Goal: Task Accomplishment & Management: Use online tool/utility

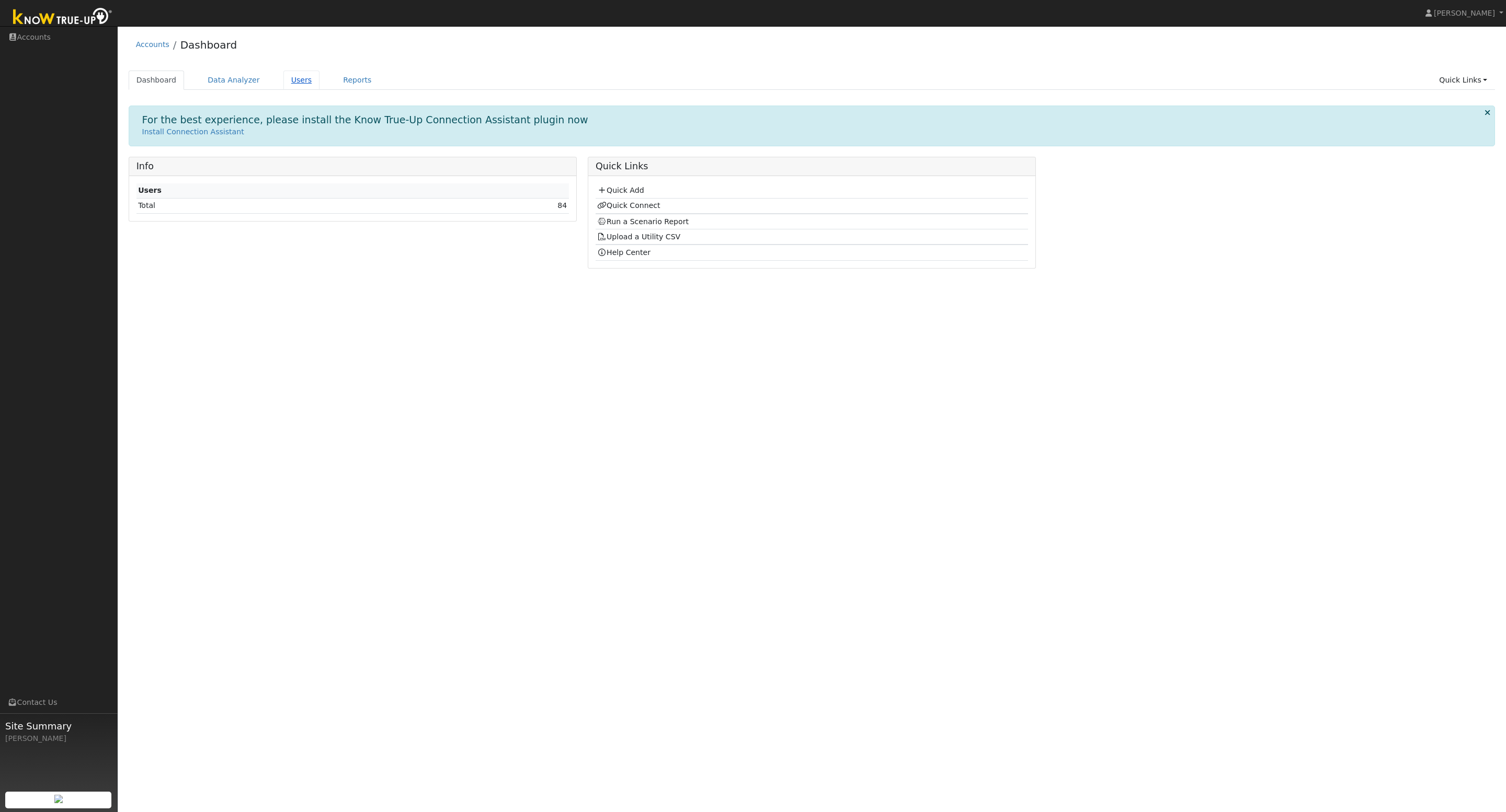
click at [284, 80] on link "Users" at bounding box center [301, 80] width 37 height 20
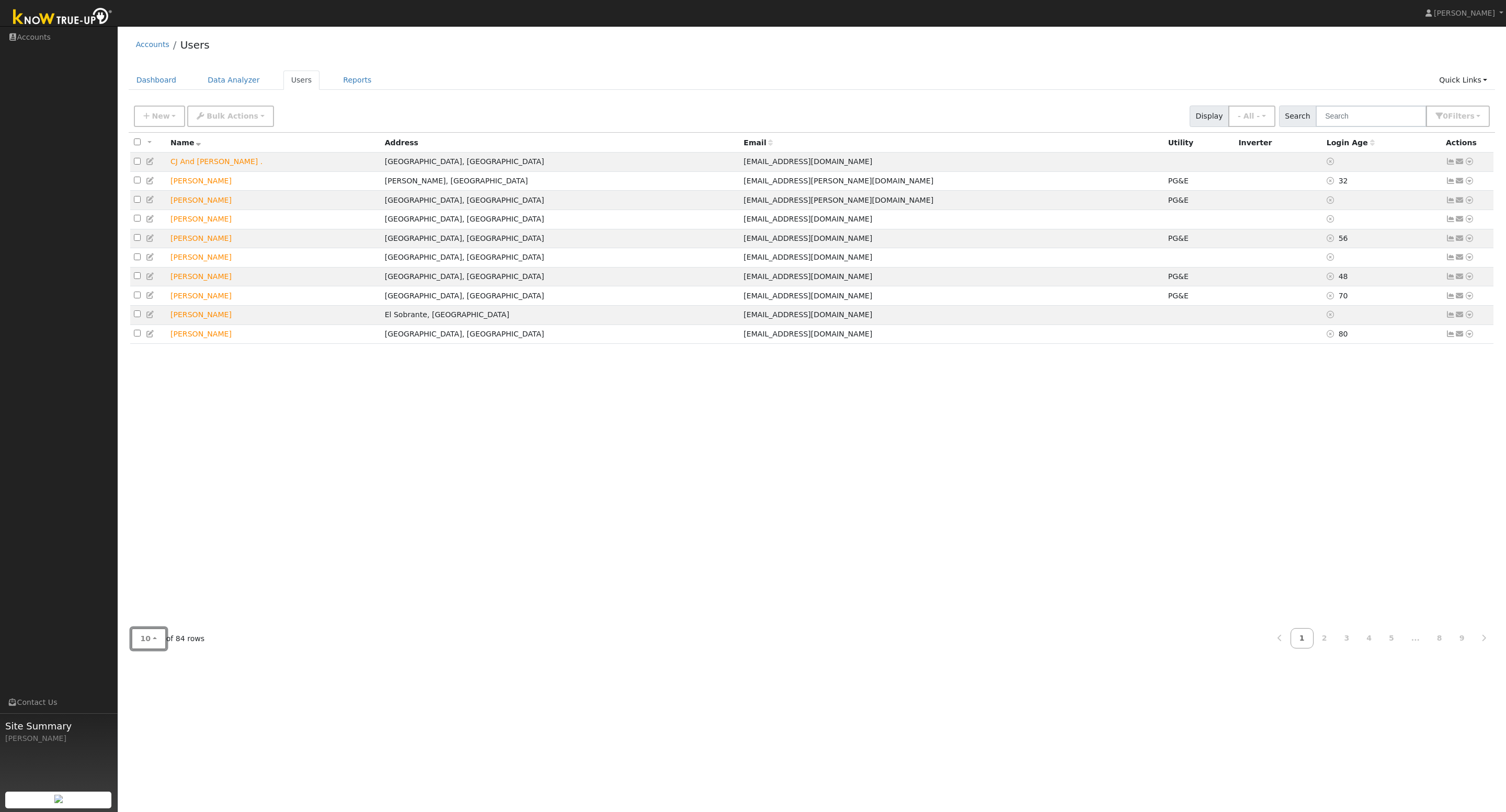
click at [147, 640] on span "10" at bounding box center [146, 638] width 11 height 8
click at [148, 618] on link "100" at bounding box center [167, 615] width 72 height 14
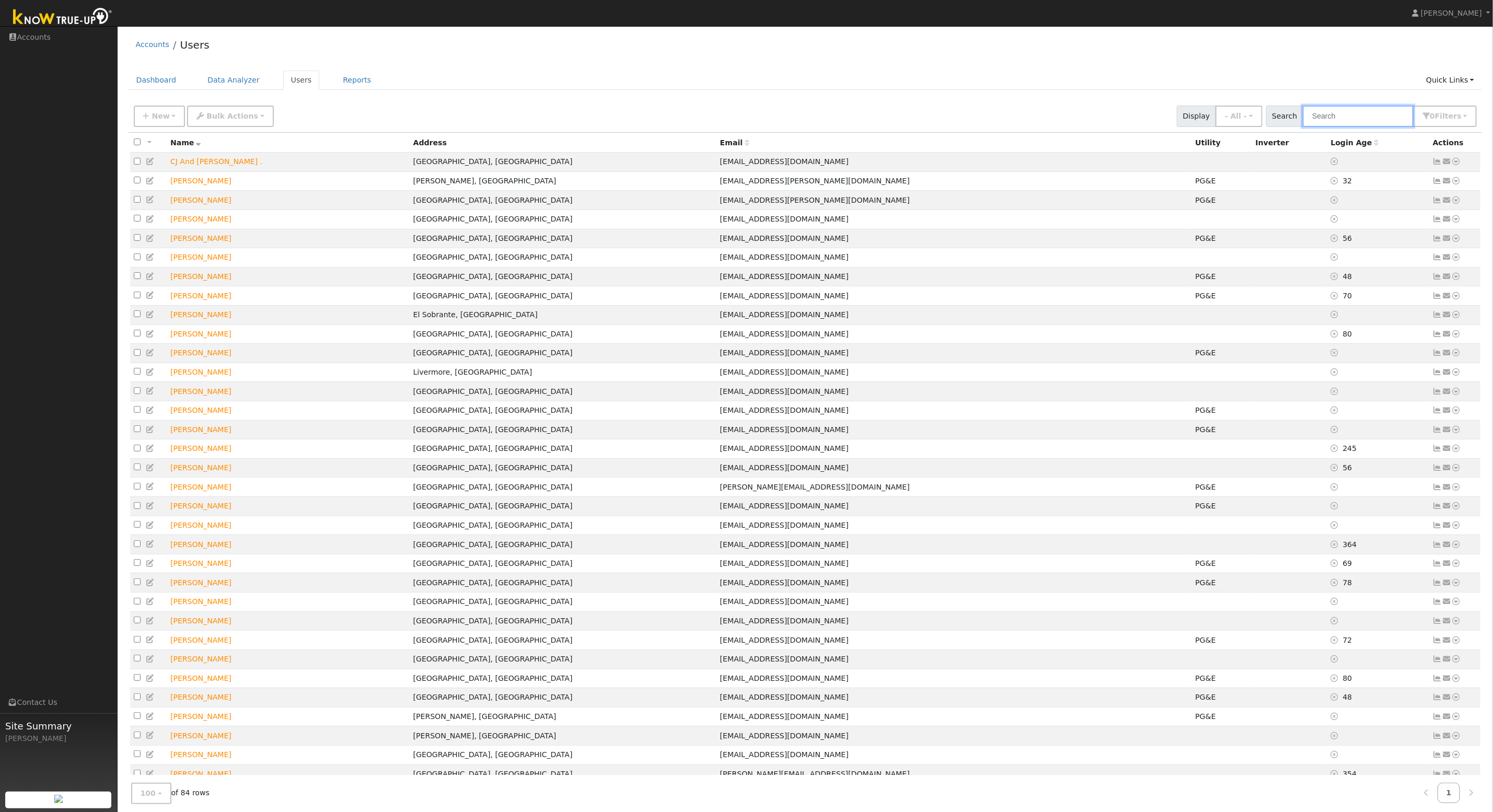
click at [1365, 115] on input "text" at bounding box center [1358, 116] width 111 height 21
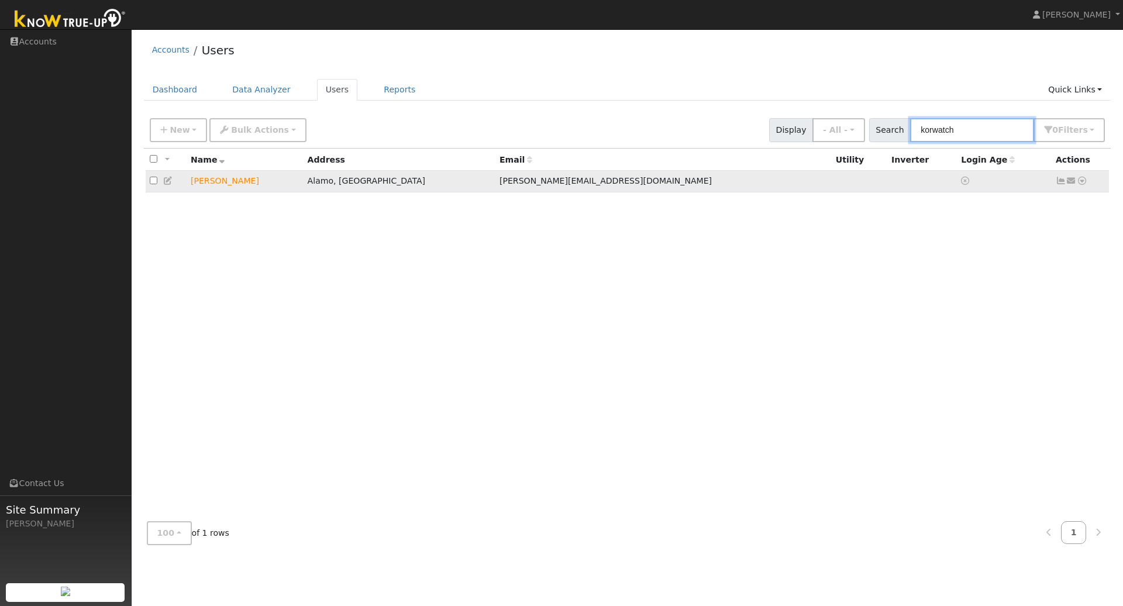
type input "korwatch"
click at [1058, 184] on icon at bounding box center [1061, 181] width 11 height 8
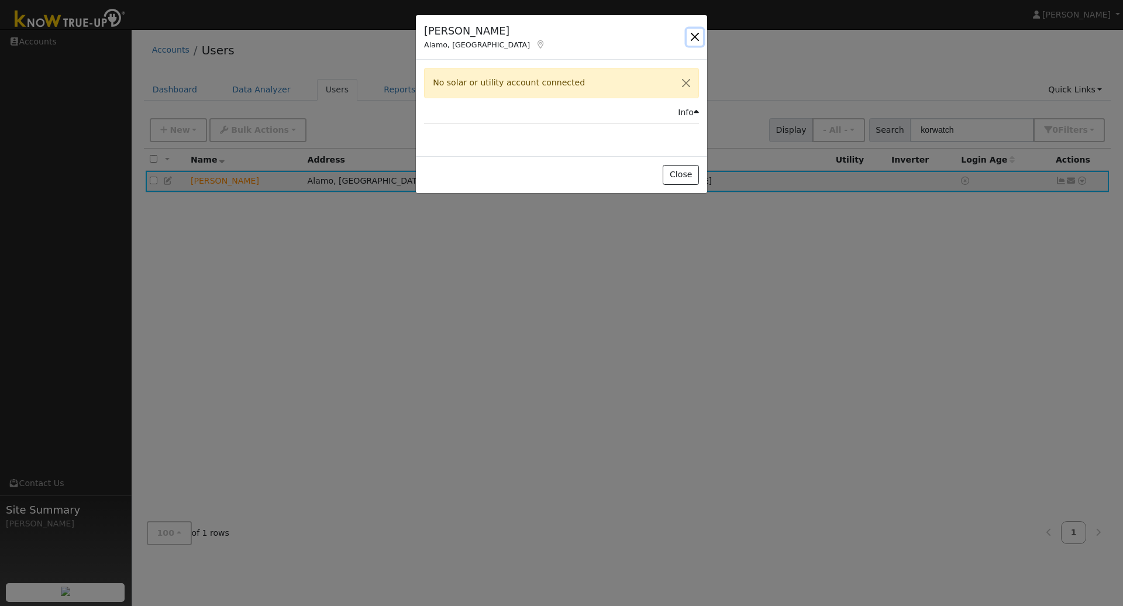
click at [698, 33] on button "button" at bounding box center [695, 37] width 16 height 16
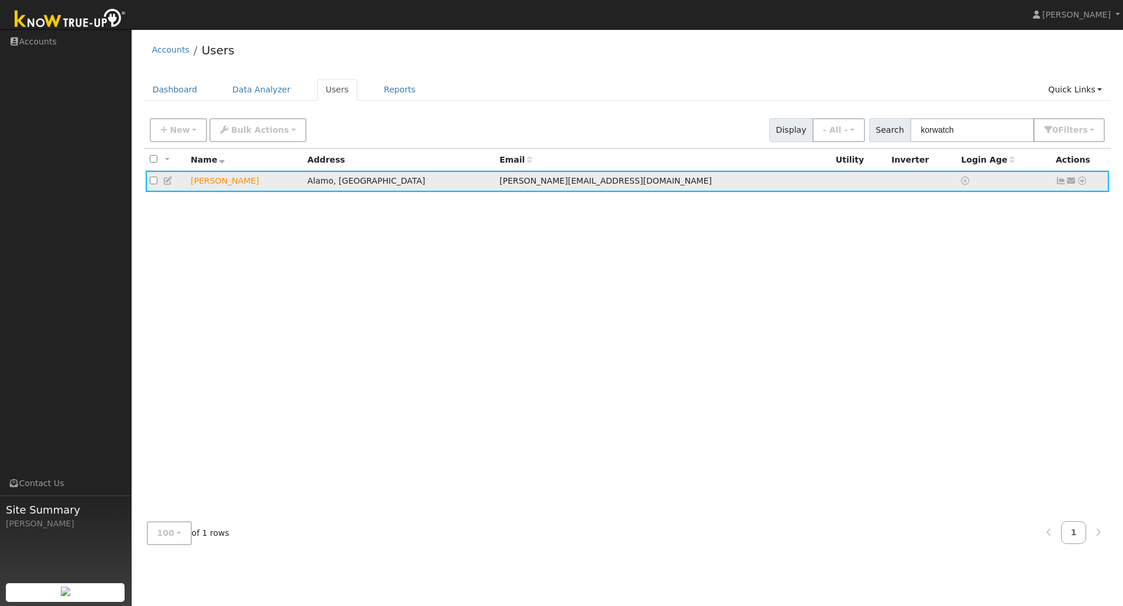
click at [1082, 179] on icon at bounding box center [1082, 181] width 11 height 8
click at [1059, 203] on link "Data Analyzer" at bounding box center [1043, 201] width 85 height 16
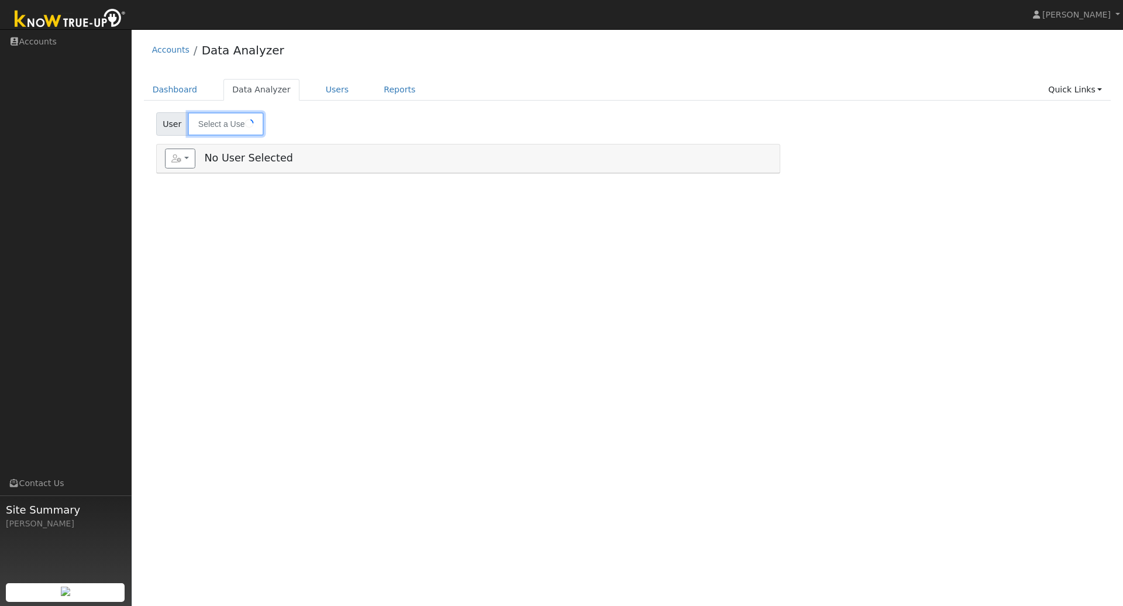
type input "[PERSON_NAME]"
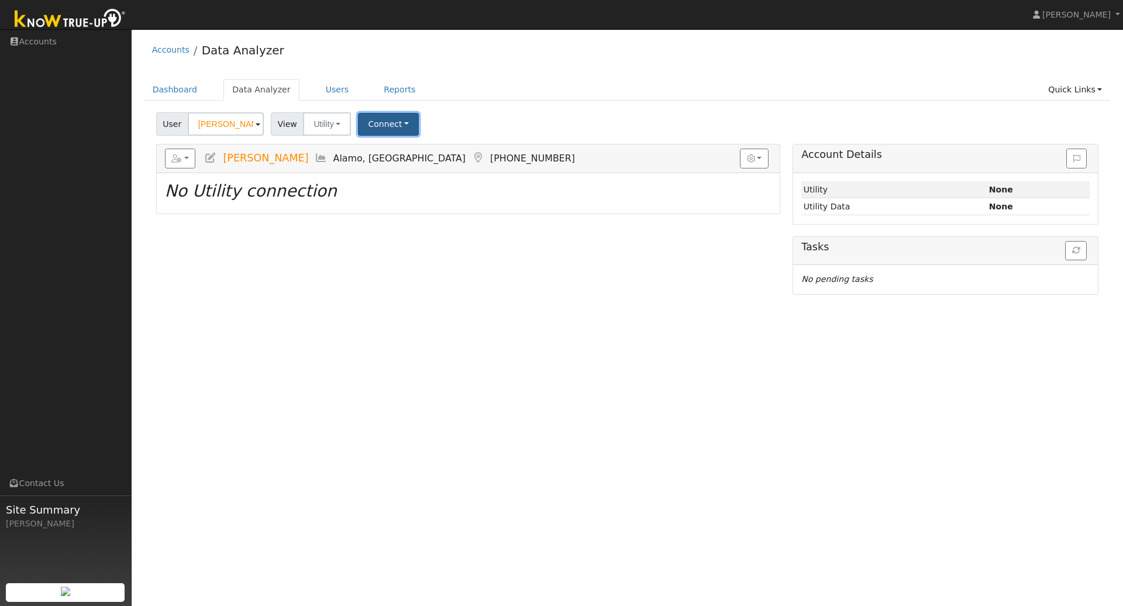
click at [391, 130] on button "Connect" at bounding box center [388, 124] width 61 height 23
click at [400, 152] on link "Select a Provider" at bounding box center [404, 150] width 91 height 16
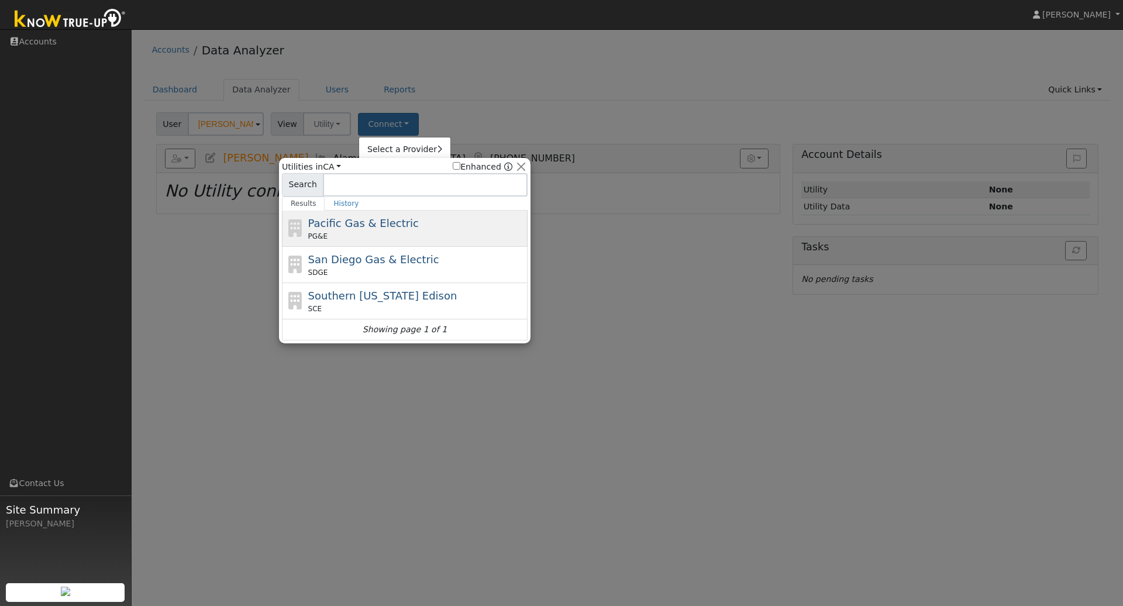
click at [370, 231] on div "PG&E" at bounding box center [416, 236] width 217 height 11
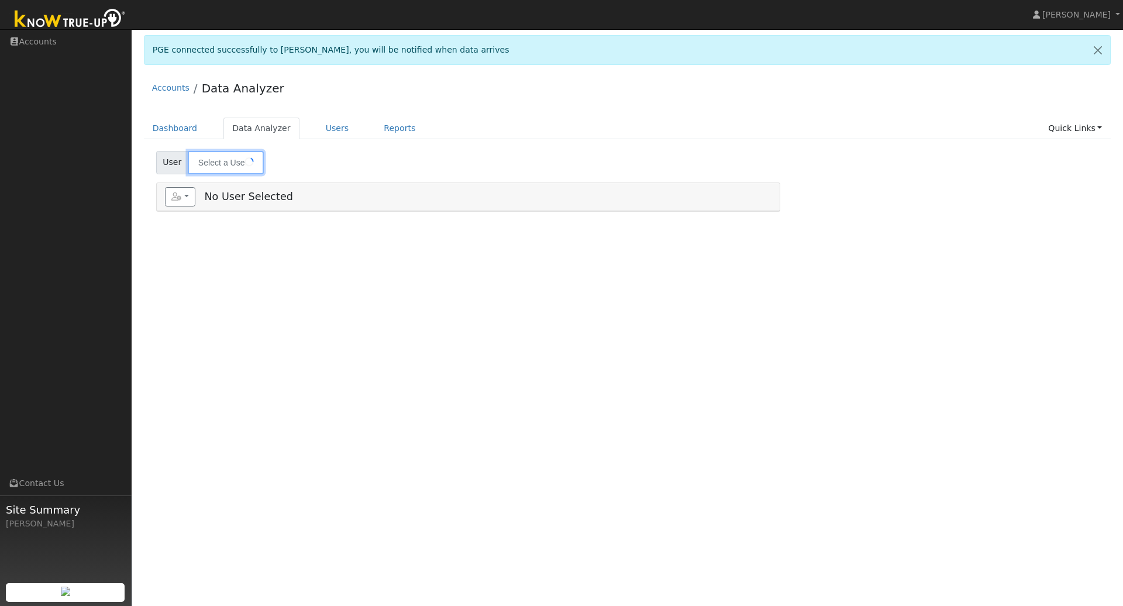
type input "[PERSON_NAME]"
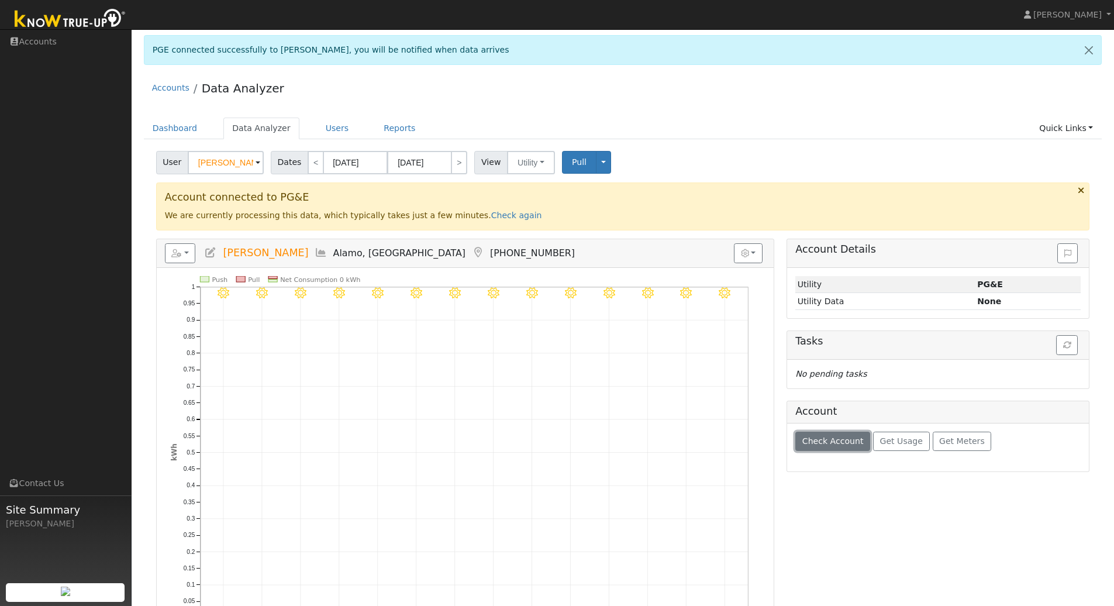
click at [844, 440] on span "Check Account" at bounding box center [833, 440] width 61 height 9
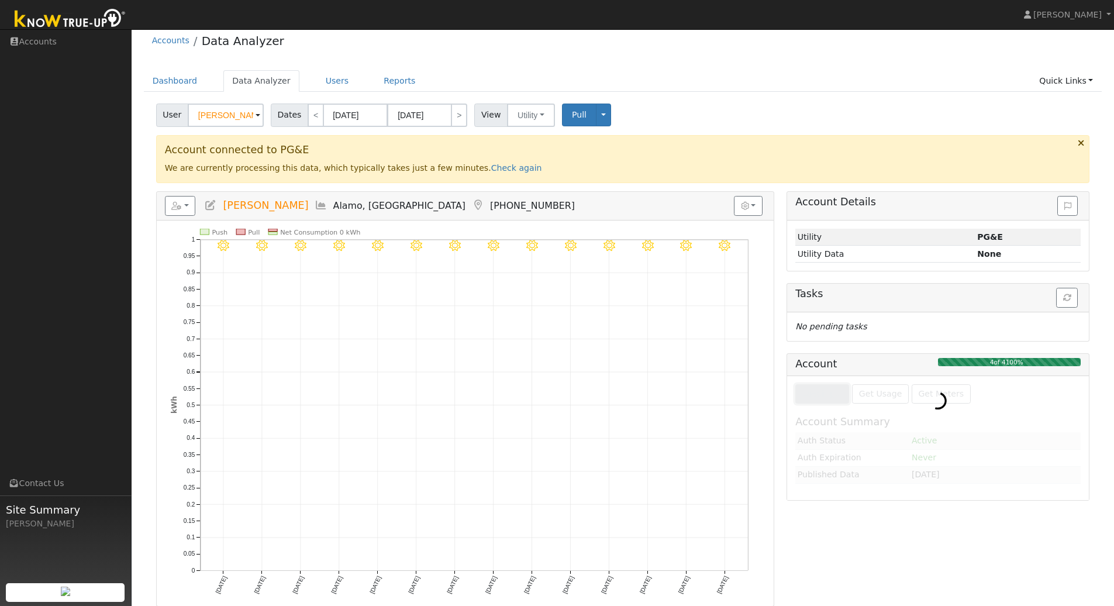
scroll to position [53, 0]
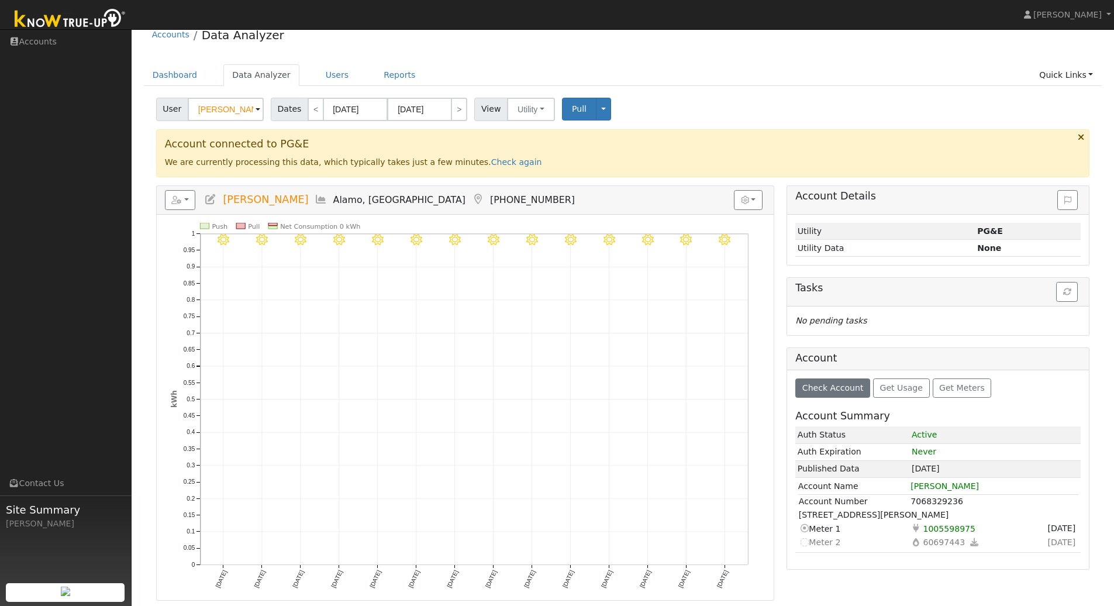
drag, startPoint x: 980, startPoint y: 486, endPoint x: 907, endPoint y: 486, distance: 73.1
click at [907, 486] on tr "Account Name Korwatch,Lynn D" at bounding box center [938, 486] width 281 height 13
copy tr "Korwatch,Lynn D"
click at [1006, 540] on td "Gas 60697443" at bounding box center [967, 542] width 115 height 14
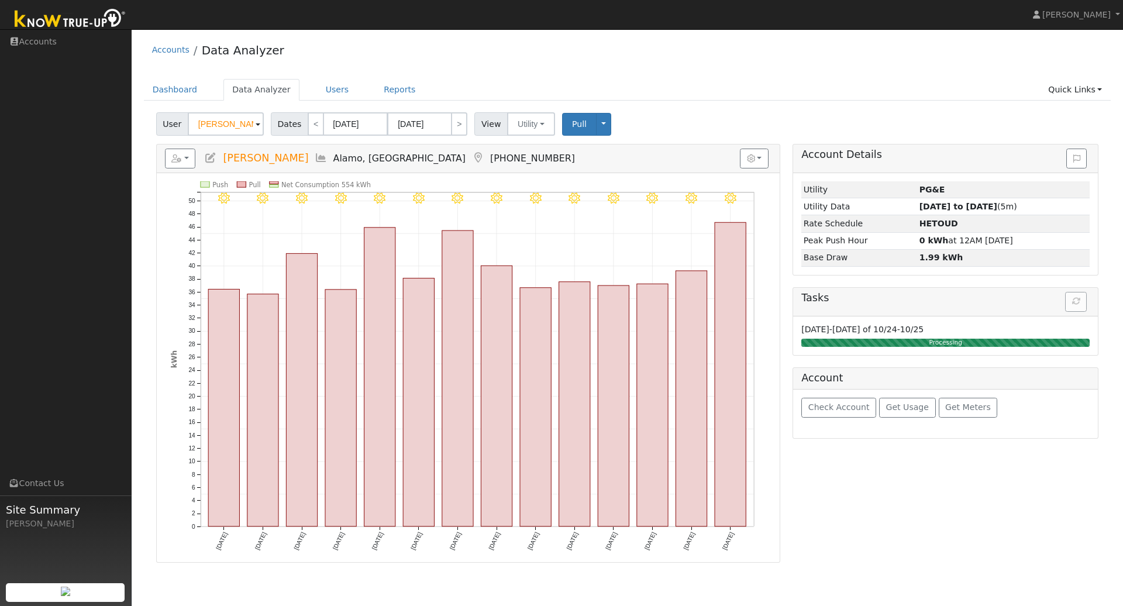
click at [328, 162] on icon at bounding box center [321, 158] width 13 height 11
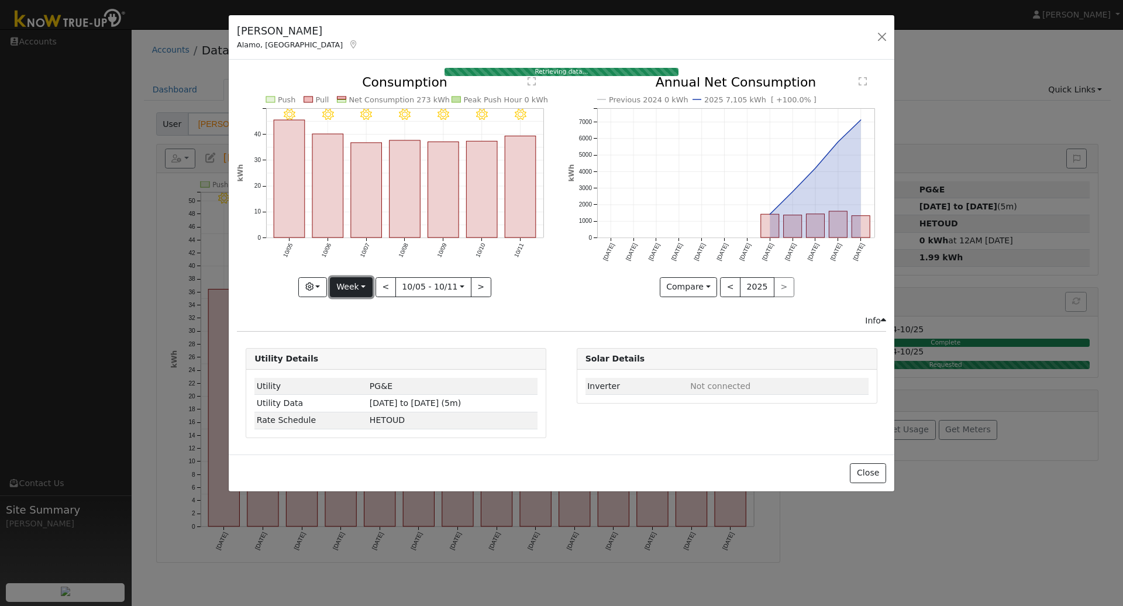
click at [360, 291] on button "Week" at bounding box center [351, 287] width 43 height 20
click at [365, 362] on link "Year" at bounding box center [371, 361] width 81 height 16
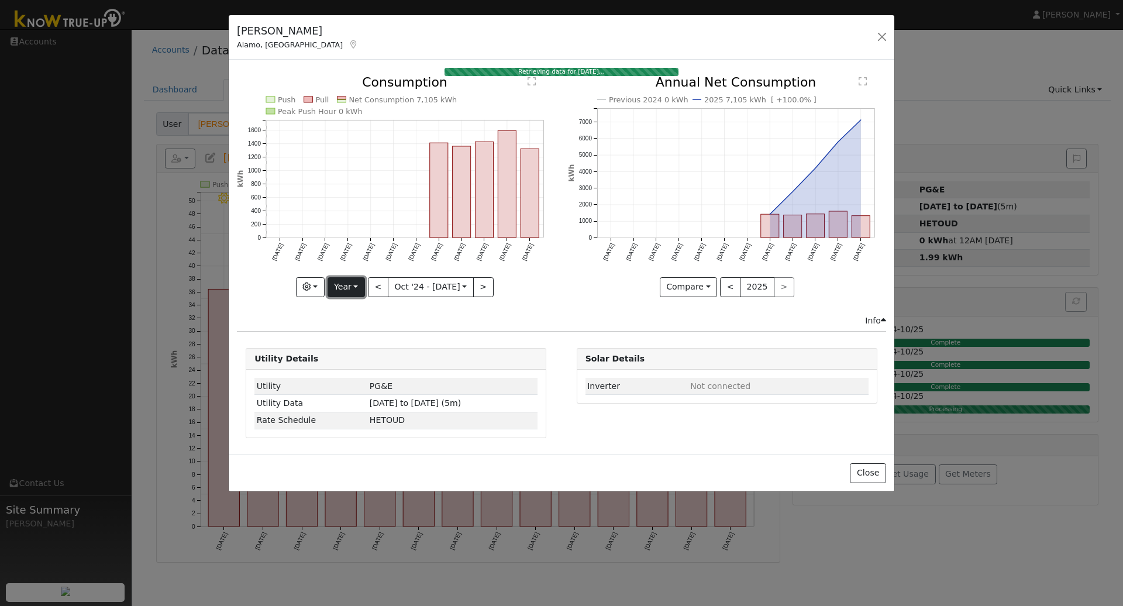
click at [340, 290] on button "Year" at bounding box center [346, 287] width 37 height 20
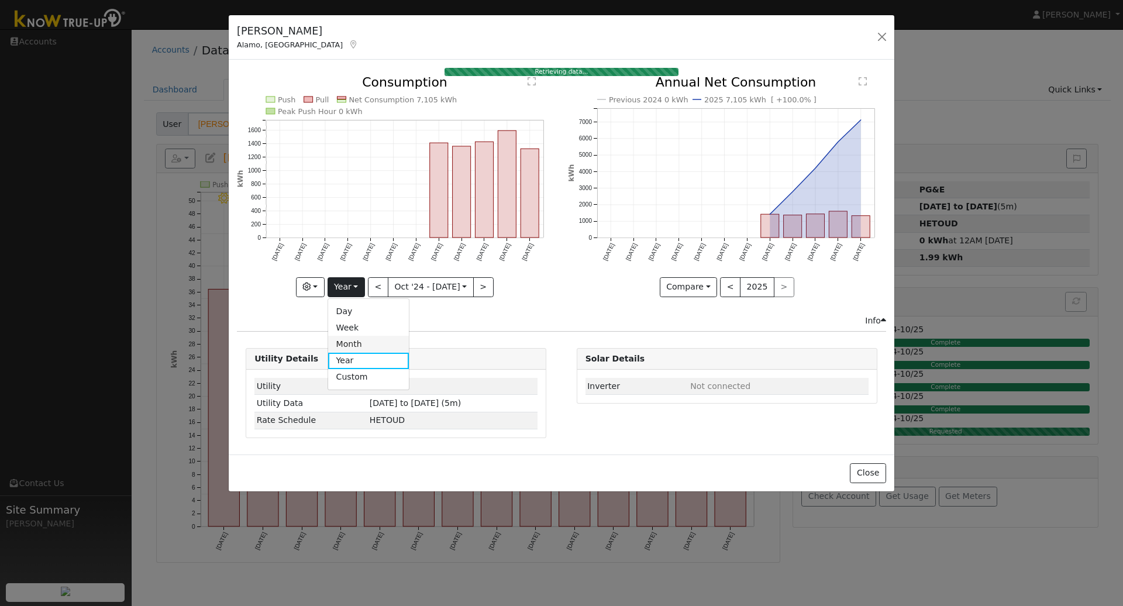
click at [357, 349] on link "Month" at bounding box center [368, 344] width 81 height 16
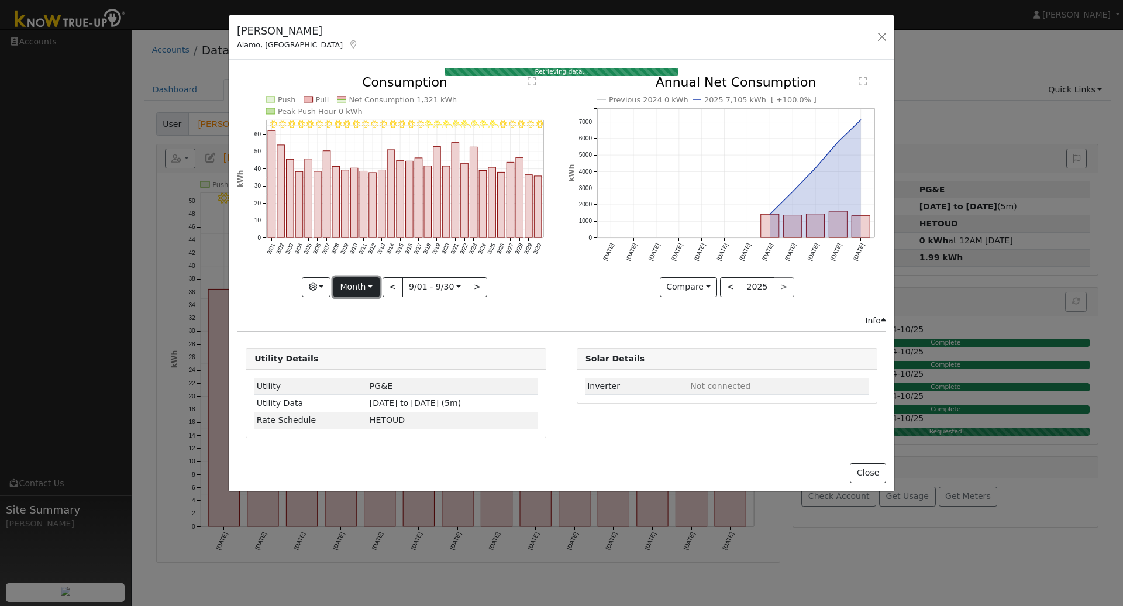
click at [357, 292] on button "Month" at bounding box center [356, 287] width 46 height 20
click at [370, 363] on link "Year" at bounding box center [374, 361] width 81 height 16
type input "2024-10-01"
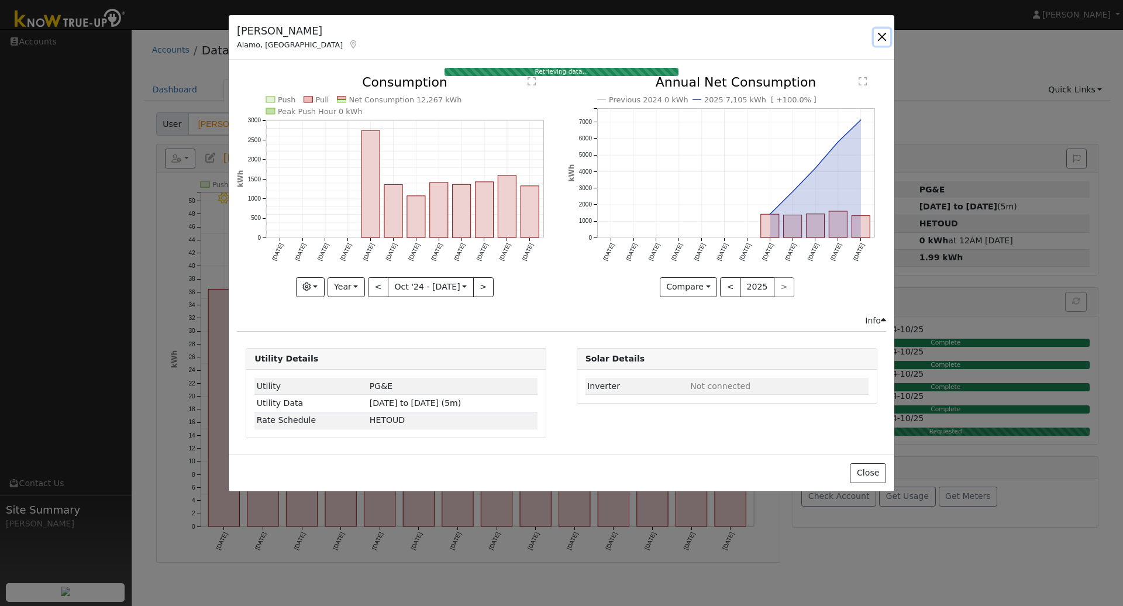
click at [884, 39] on button "button" at bounding box center [882, 37] width 16 height 16
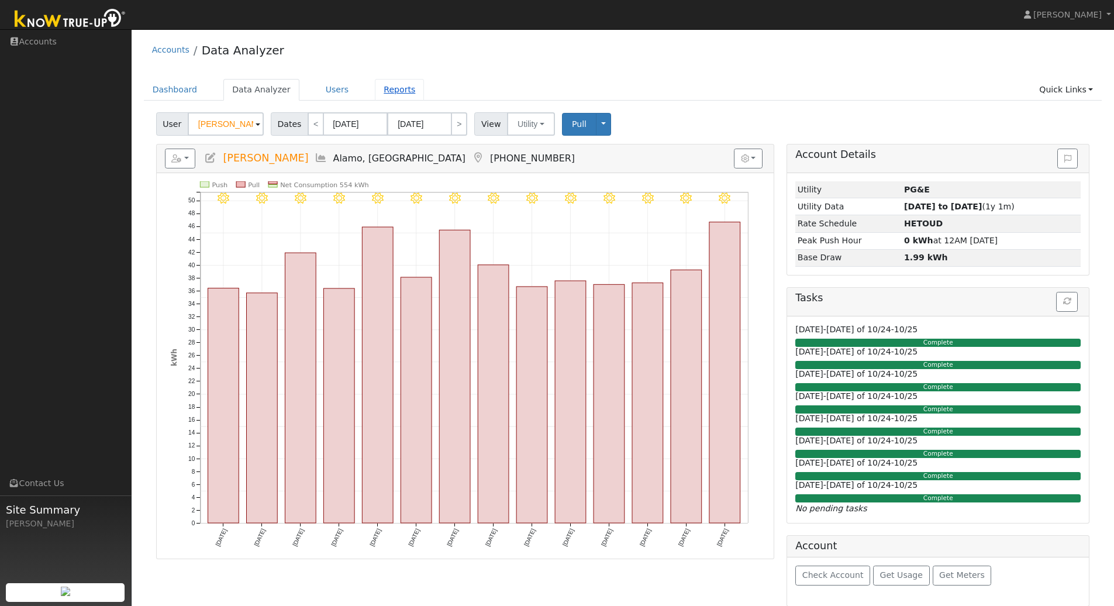
click at [395, 92] on link "Reports" at bounding box center [399, 90] width 49 height 22
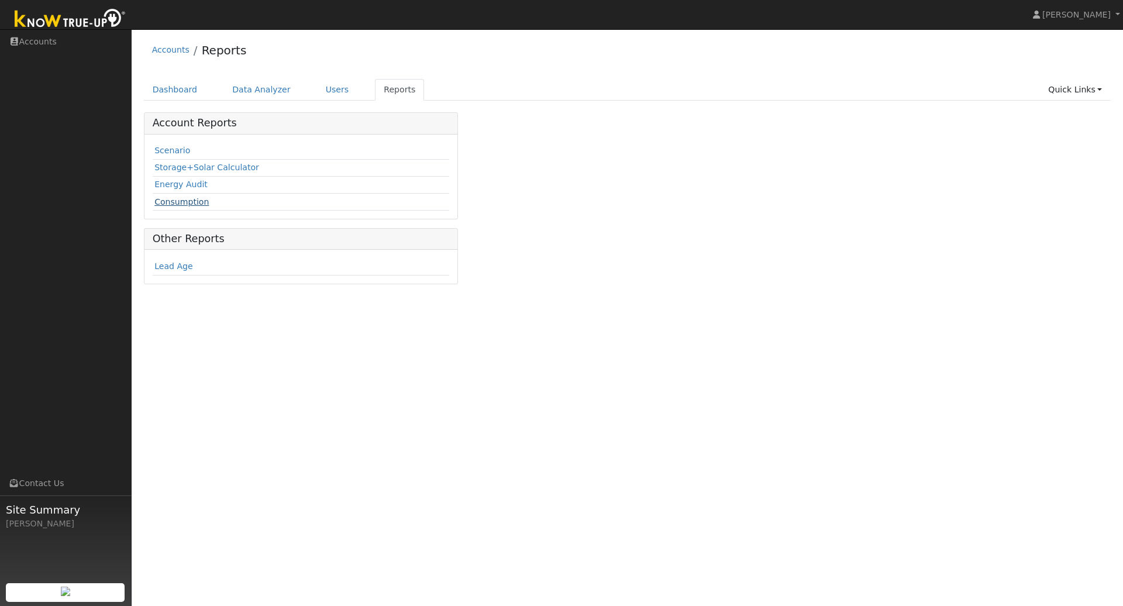
click at [186, 201] on link "Consumption" at bounding box center [181, 201] width 54 height 9
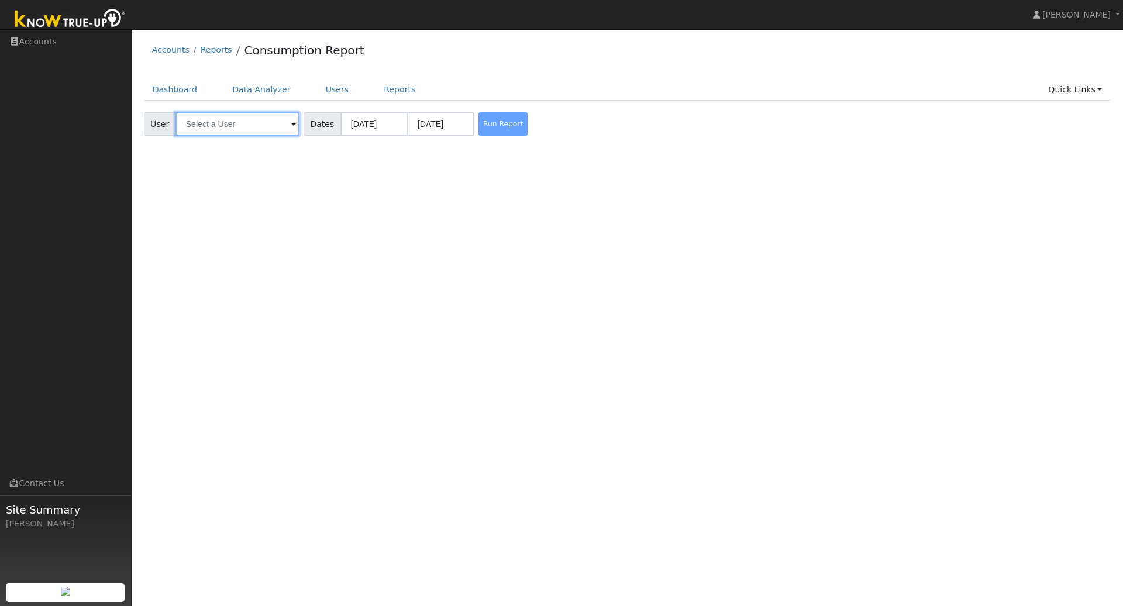
click at [252, 125] on input "text" at bounding box center [237, 123] width 124 height 23
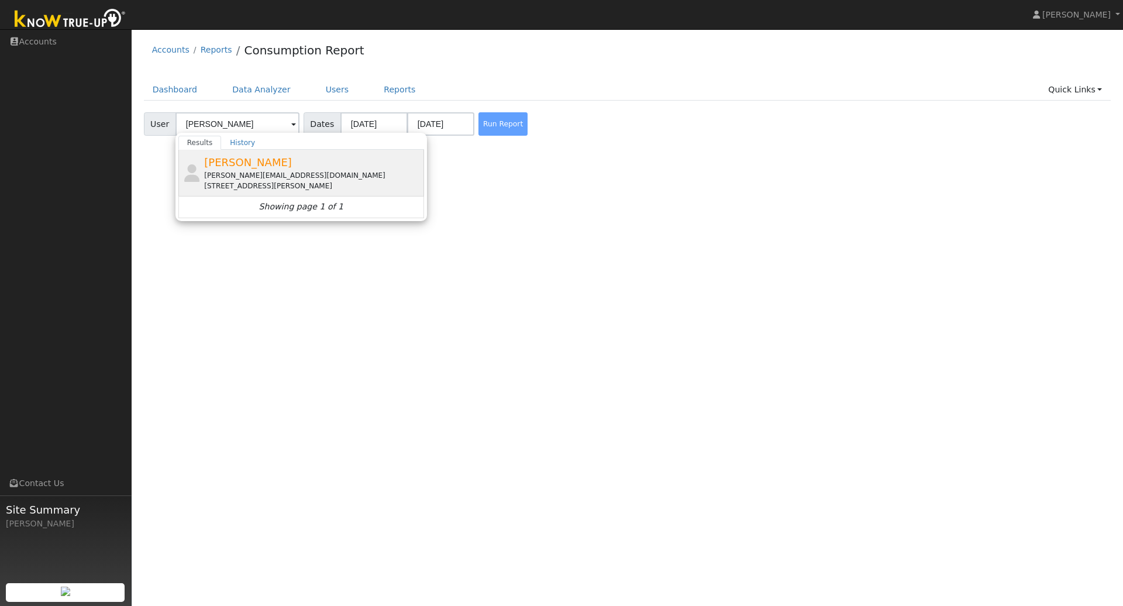
click at [273, 179] on div "[PERSON_NAME][EMAIL_ADDRESS][DOMAIN_NAME]" at bounding box center [312, 175] width 217 height 11
type input "[PERSON_NAME]"
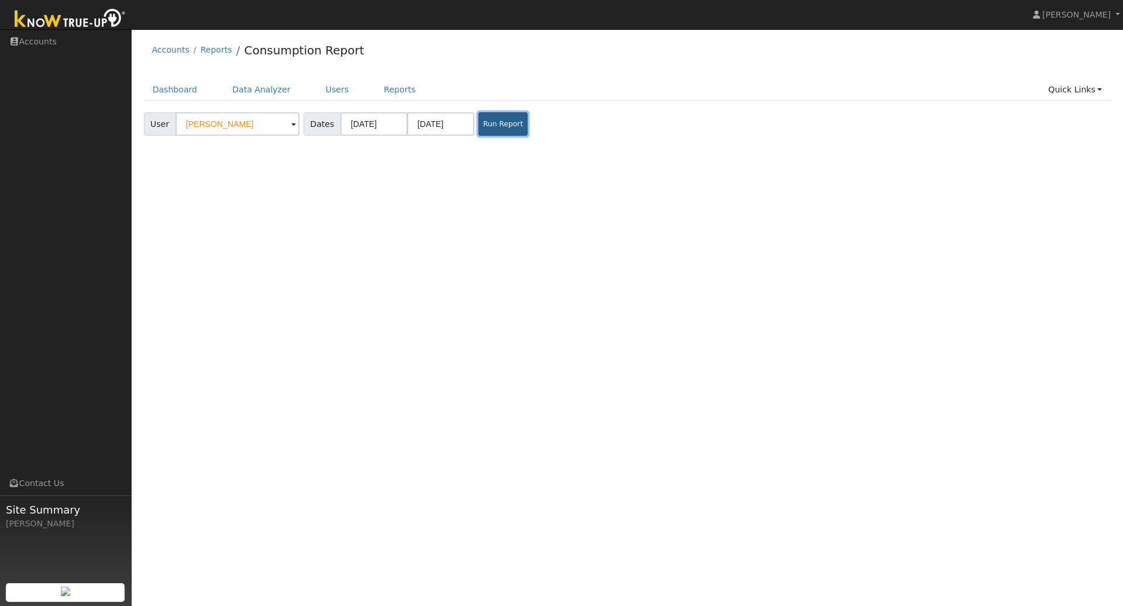
click at [497, 128] on button "Run Report" at bounding box center [502, 123] width 49 height 23
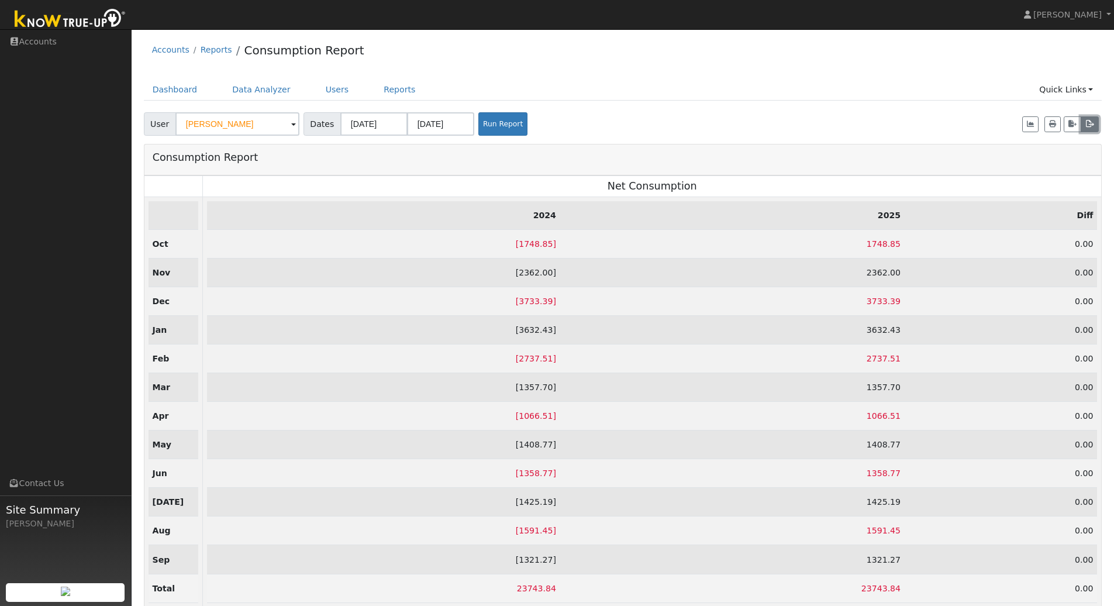
click at [1092, 124] on icon "button" at bounding box center [1090, 124] width 9 height 7
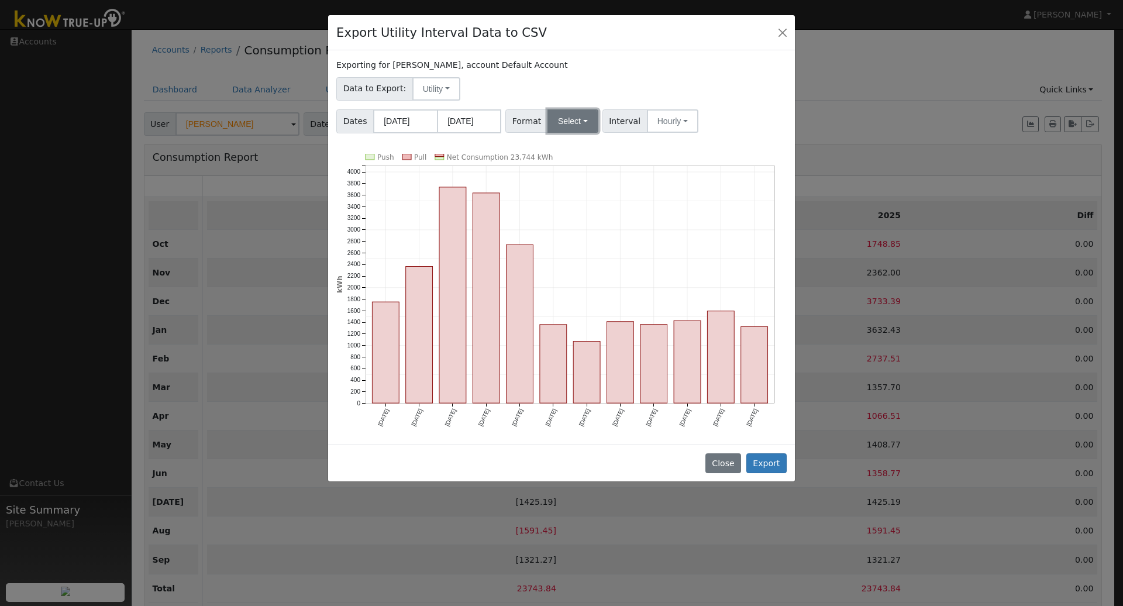
click at [569, 123] on button "Select" at bounding box center [573, 120] width 51 height 23
click at [583, 256] on link "OpenSolar" at bounding box center [588, 254] width 84 height 16
click at [679, 125] on button "Hourly" at bounding box center [688, 120] width 51 height 23
click at [677, 149] on link "15 Minute" at bounding box center [700, 147] width 81 height 16
click at [762, 464] on button "Export" at bounding box center [766, 463] width 40 height 20
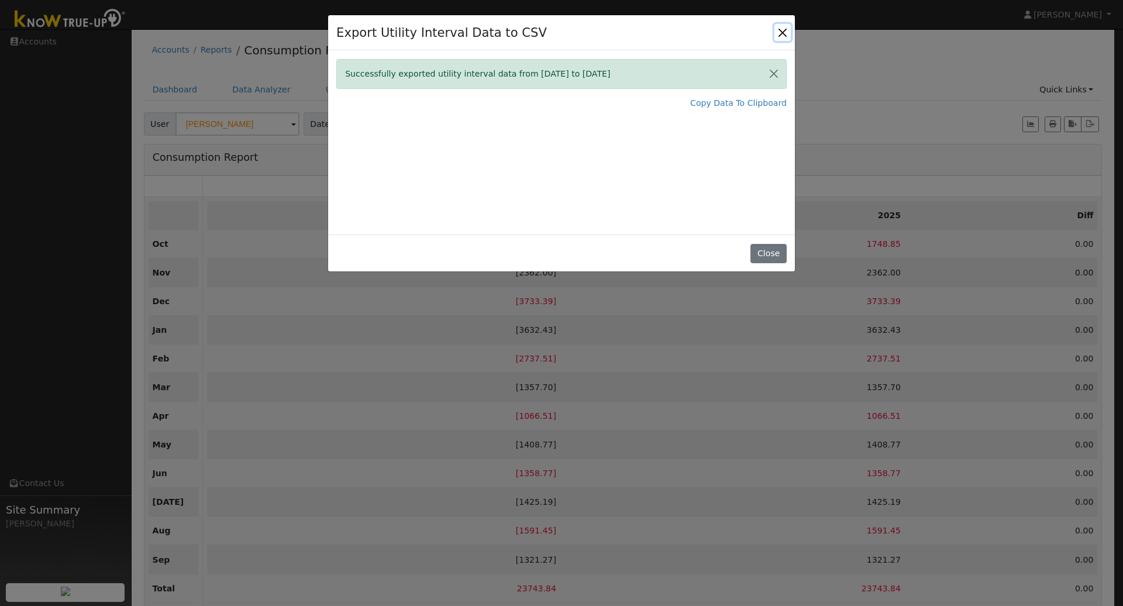
click at [783, 36] on button "Close" at bounding box center [782, 32] width 16 height 16
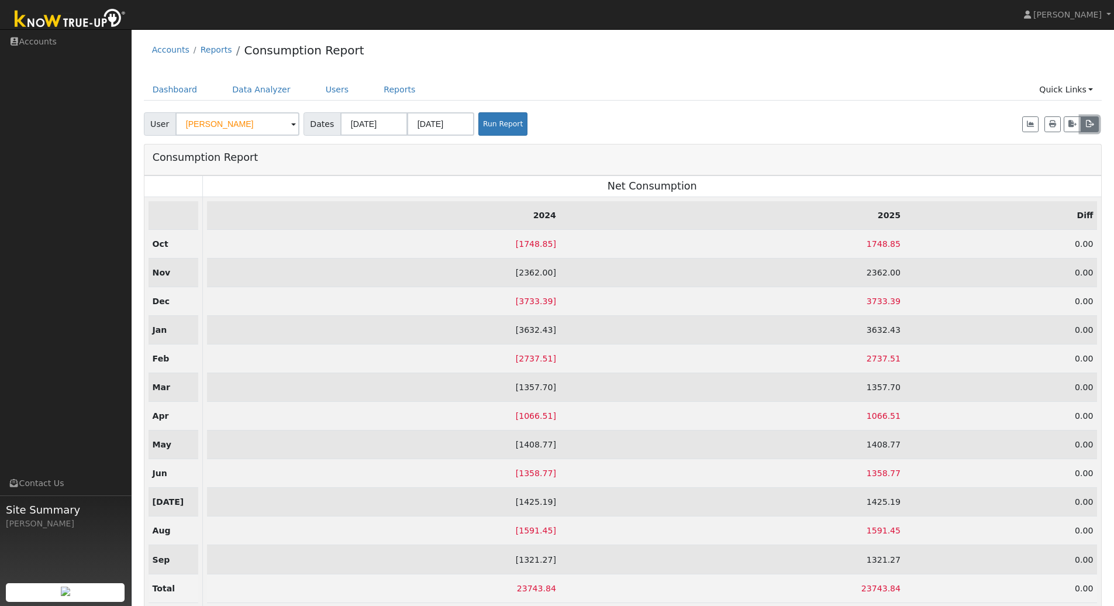
click at [1092, 124] on icon "button" at bounding box center [1090, 124] width 9 height 7
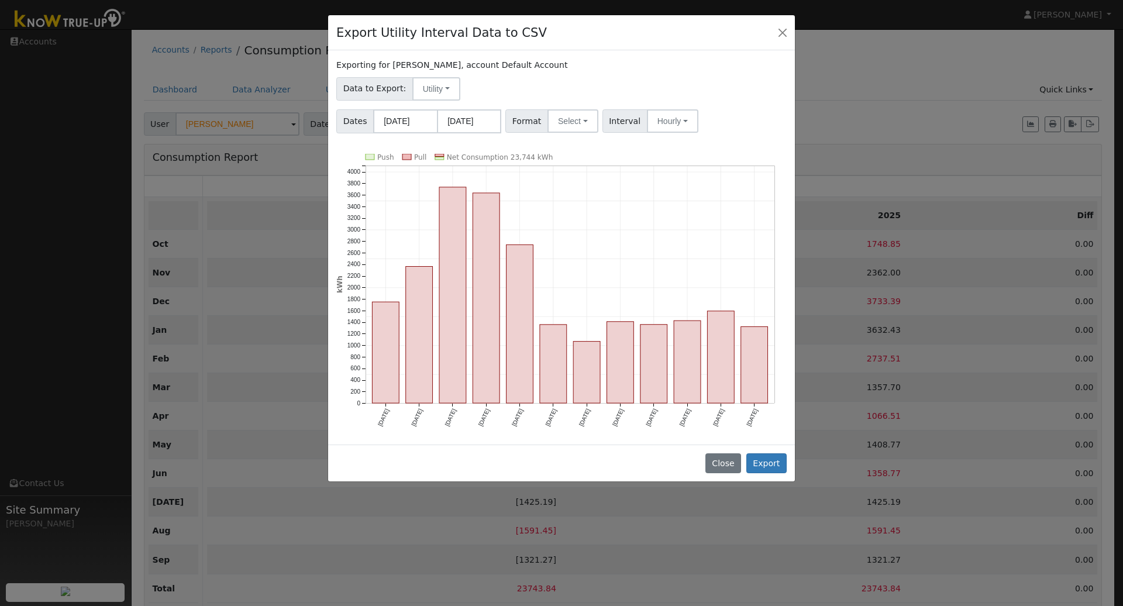
click at [539, 119] on span "Format" at bounding box center [526, 120] width 43 height 23
click at [569, 123] on button "Select" at bounding box center [573, 120] width 51 height 23
click at [574, 225] on link "Aurora" at bounding box center [588, 222] width 84 height 16
click at [665, 116] on button "Hourly" at bounding box center [674, 120] width 51 height 23
click at [667, 150] on link "15 Minute" at bounding box center [686, 147] width 81 height 16
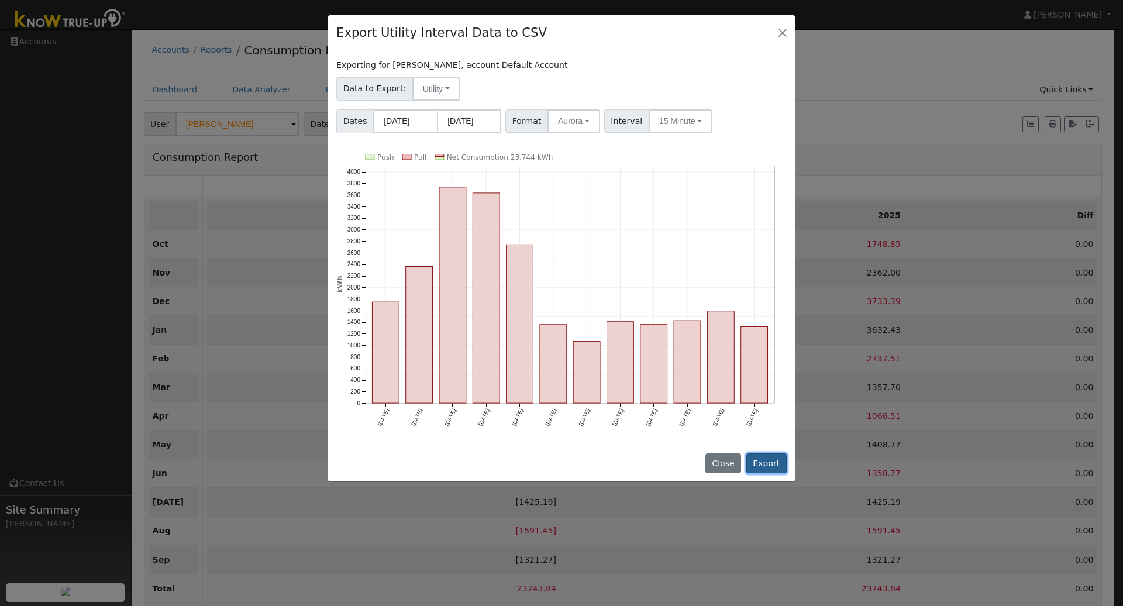
click at [770, 465] on button "Export" at bounding box center [766, 463] width 40 height 20
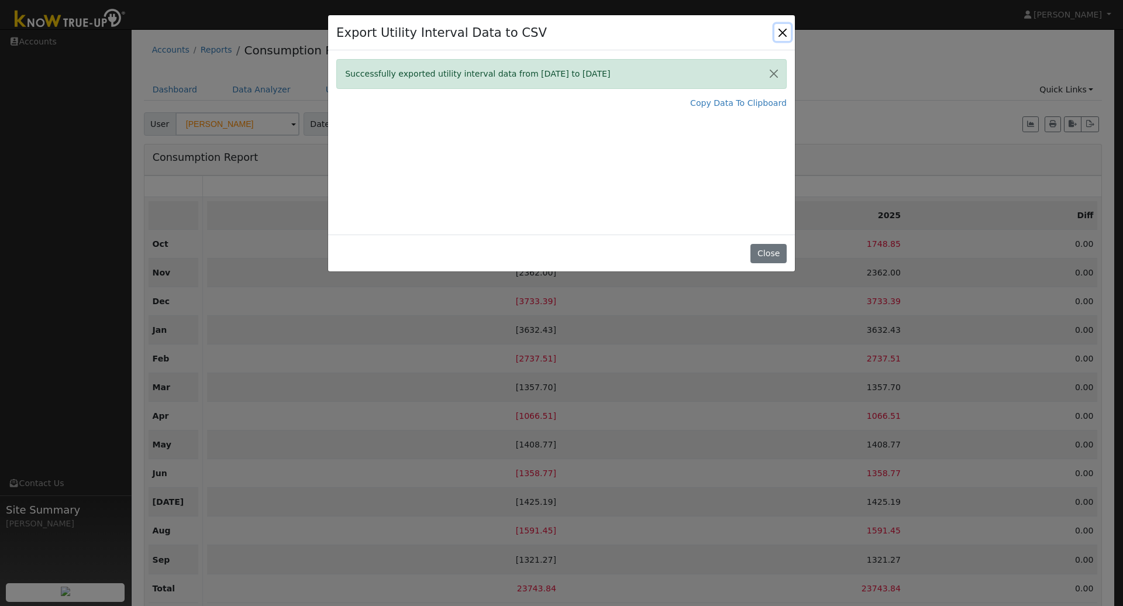
click at [782, 34] on button "Close" at bounding box center [782, 32] width 16 height 16
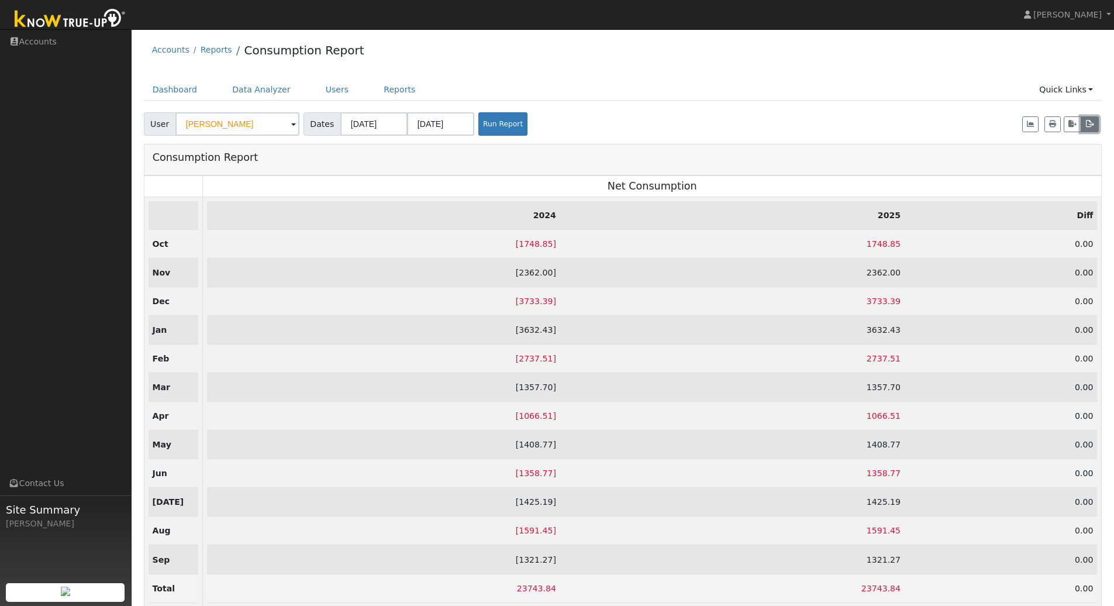
click at [1089, 124] on icon "button" at bounding box center [1090, 124] width 9 height 7
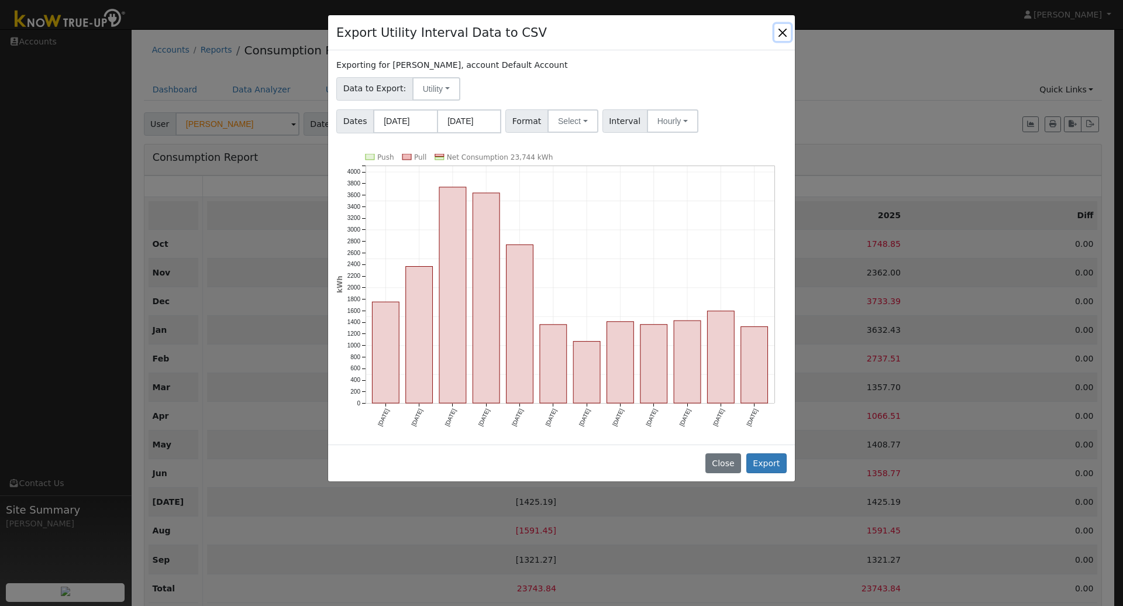
click at [789, 30] on button "Close" at bounding box center [782, 32] width 16 height 16
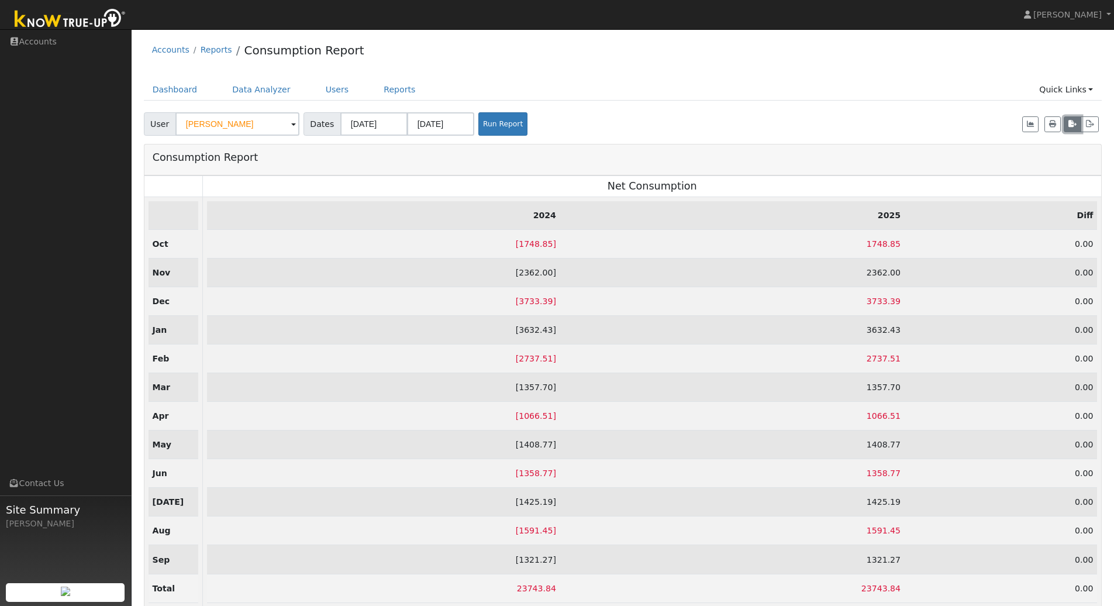
click at [1073, 127] on icon "button" at bounding box center [1073, 124] width 8 height 7
click at [793, 82] on ul "Dashboard Data Analyzer Users Reports Quick Links Quick Add Quick Connect Run a…" at bounding box center [623, 90] width 959 height 22
